Goal: Navigation & Orientation: Go to known website

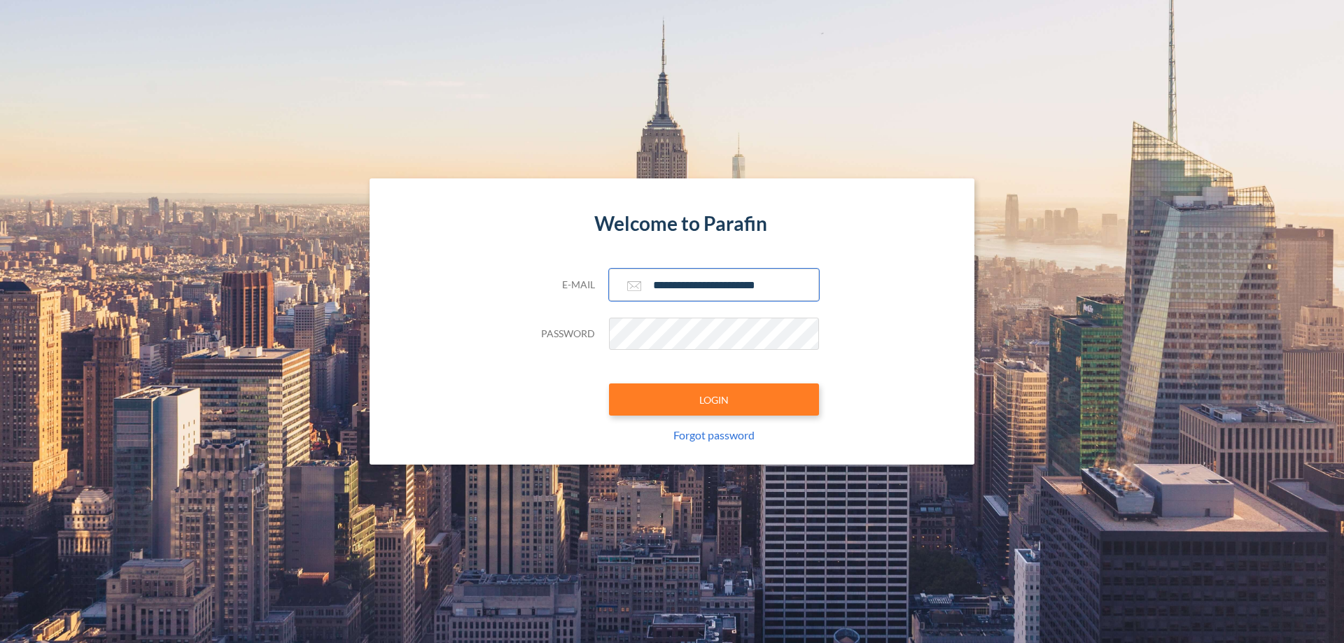
type input "**********"
click at [714, 400] on button "LOGIN" at bounding box center [714, 400] width 210 height 32
